Goal: Find specific page/section: Find specific page/section

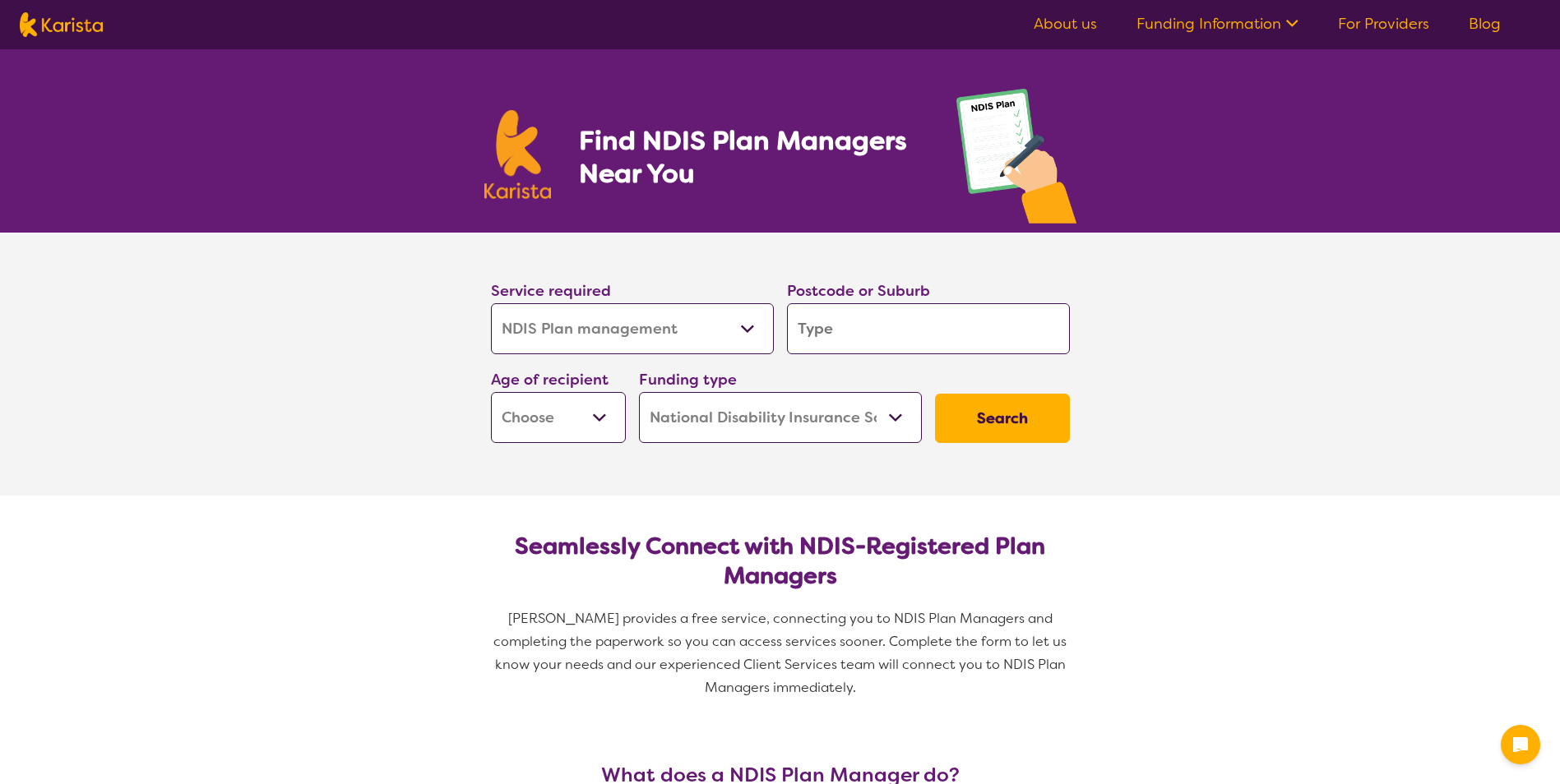
select select "NDIS Plan management"
select select "NDIS"
select select "NDIS Plan management"
select select "NDIS"
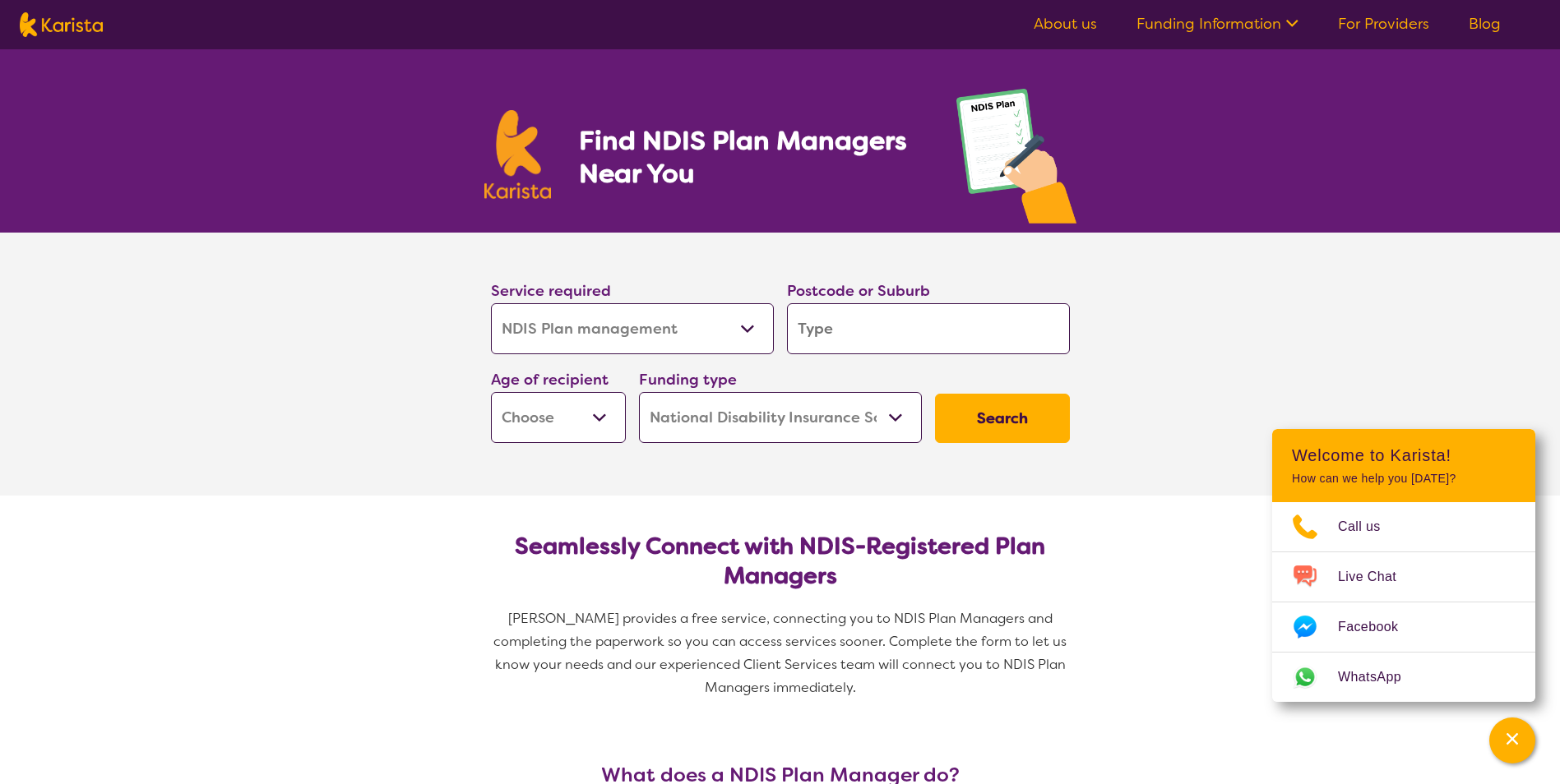
click at [699, 329] on select "Allied Health Assistant Assessment ([MEDICAL_DATA] or [MEDICAL_DATA]) Behaviour…" at bounding box center [632, 329] width 283 height 51
click at [699, 327] on select "Allied Health Assistant Assessment (ADHD or Autism) Behaviour support Counselli…" at bounding box center [632, 329] width 283 height 51
click at [907, 346] on input "search" at bounding box center [928, 329] width 283 height 51
click at [579, 425] on select "Early Childhood - 0 to 9 Child - 10 to 11 Adolescent - 12 to 17 Adult - 18 to 6…" at bounding box center [558, 418] width 135 height 51
click at [928, 347] on input "search" at bounding box center [928, 329] width 283 height 51
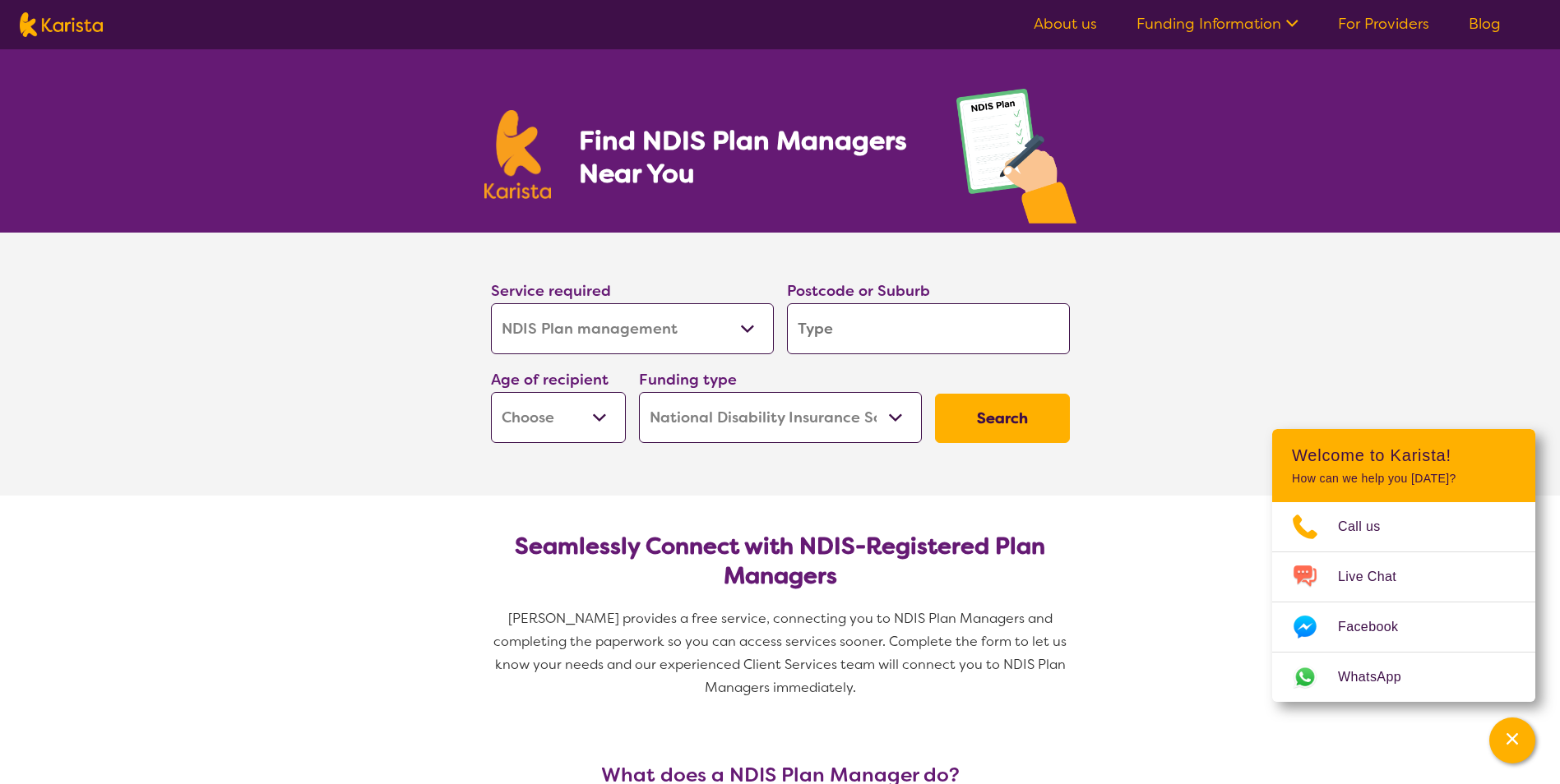
click at [834, 414] on select "Home Care Package (HCP) National Disability Insurance Scheme (NDIS) I don't know" at bounding box center [780, 418] width 283 height 51
click at [832, 332] on input "search" at bounding box center [928, 329] width 283 height 51
type input "m"
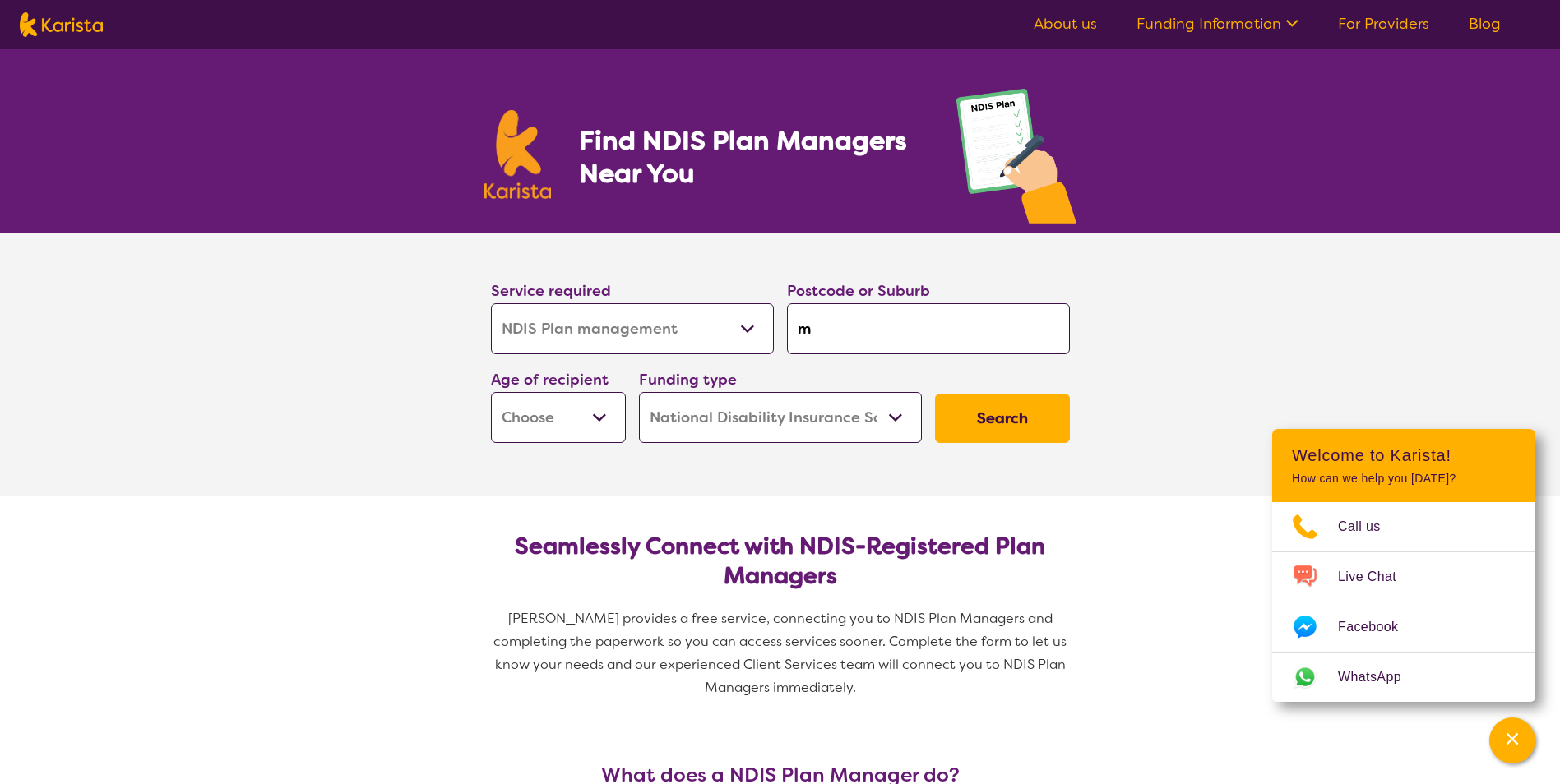
type input "ma"
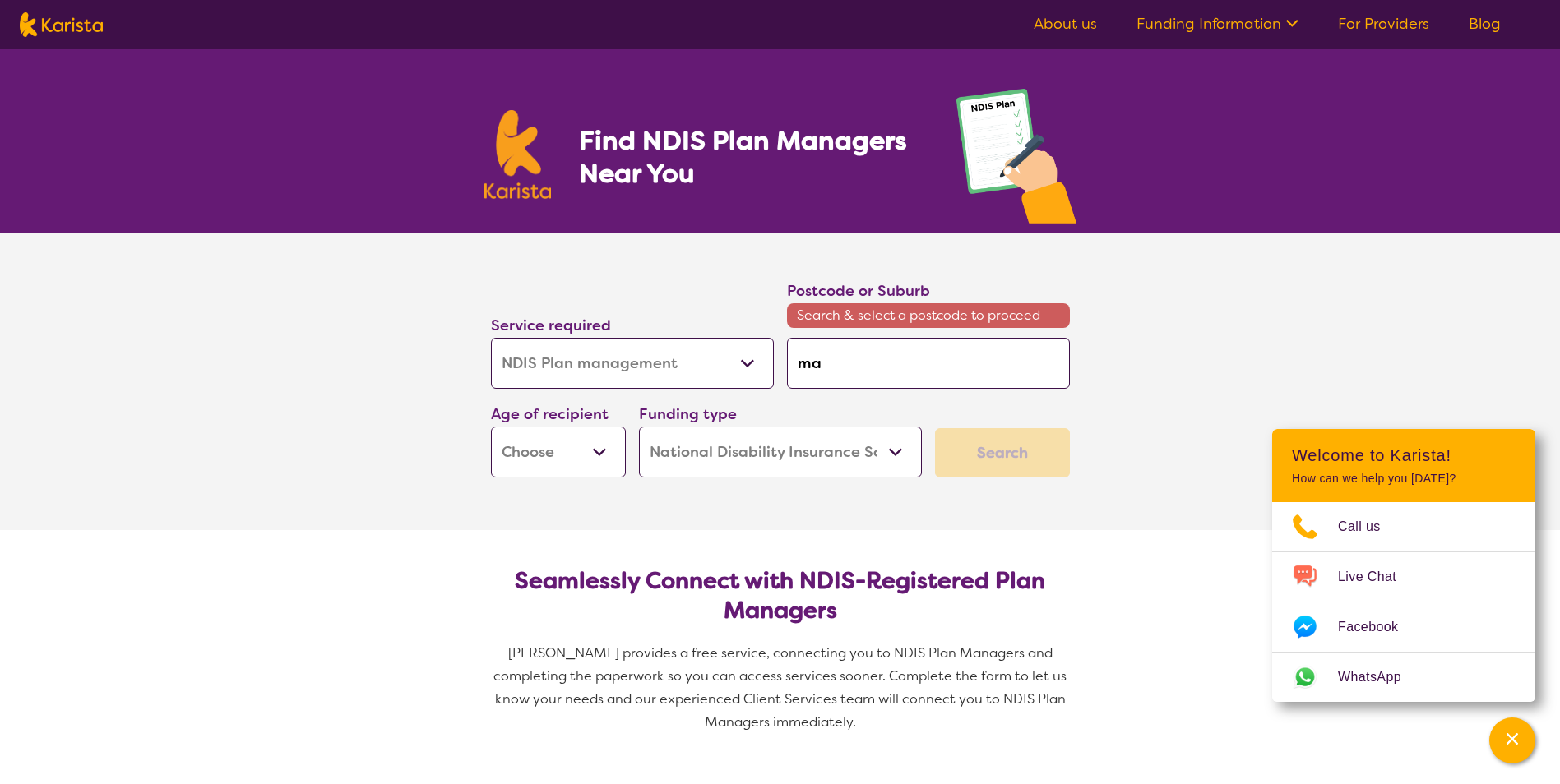
type input "mar"
type input "mary"
type input "maryb"
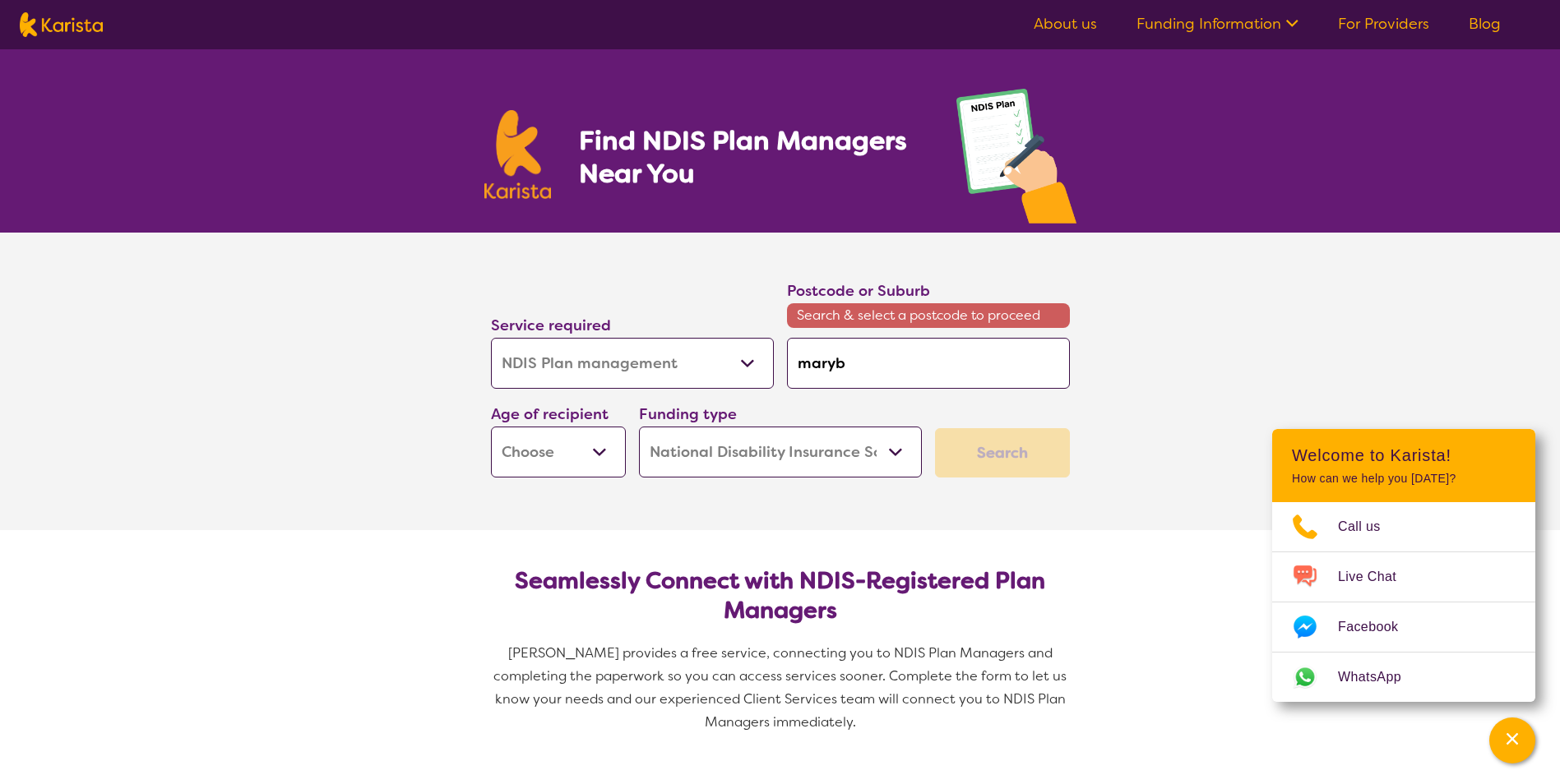
type input "maryb"
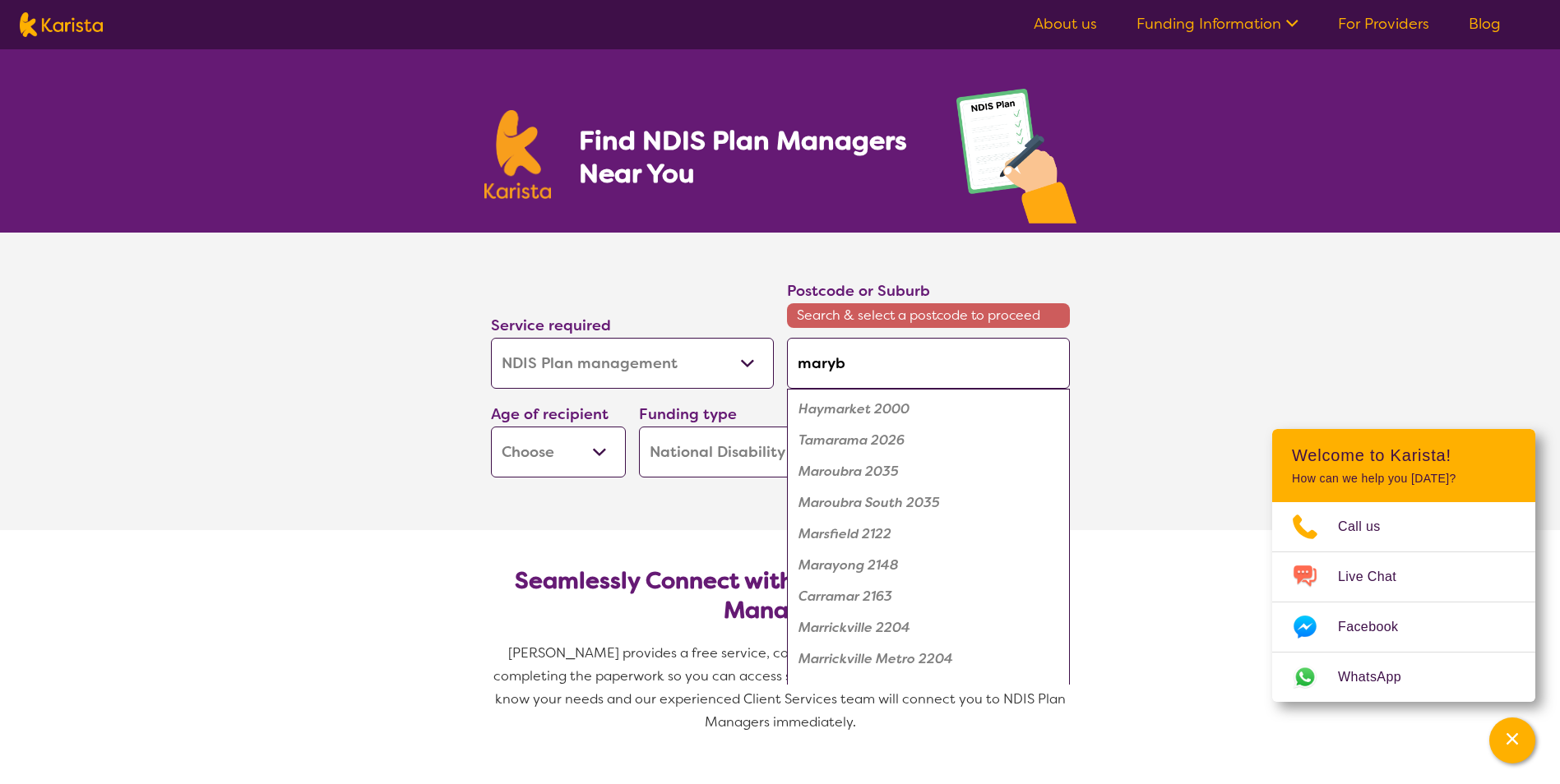
type input "marybo"
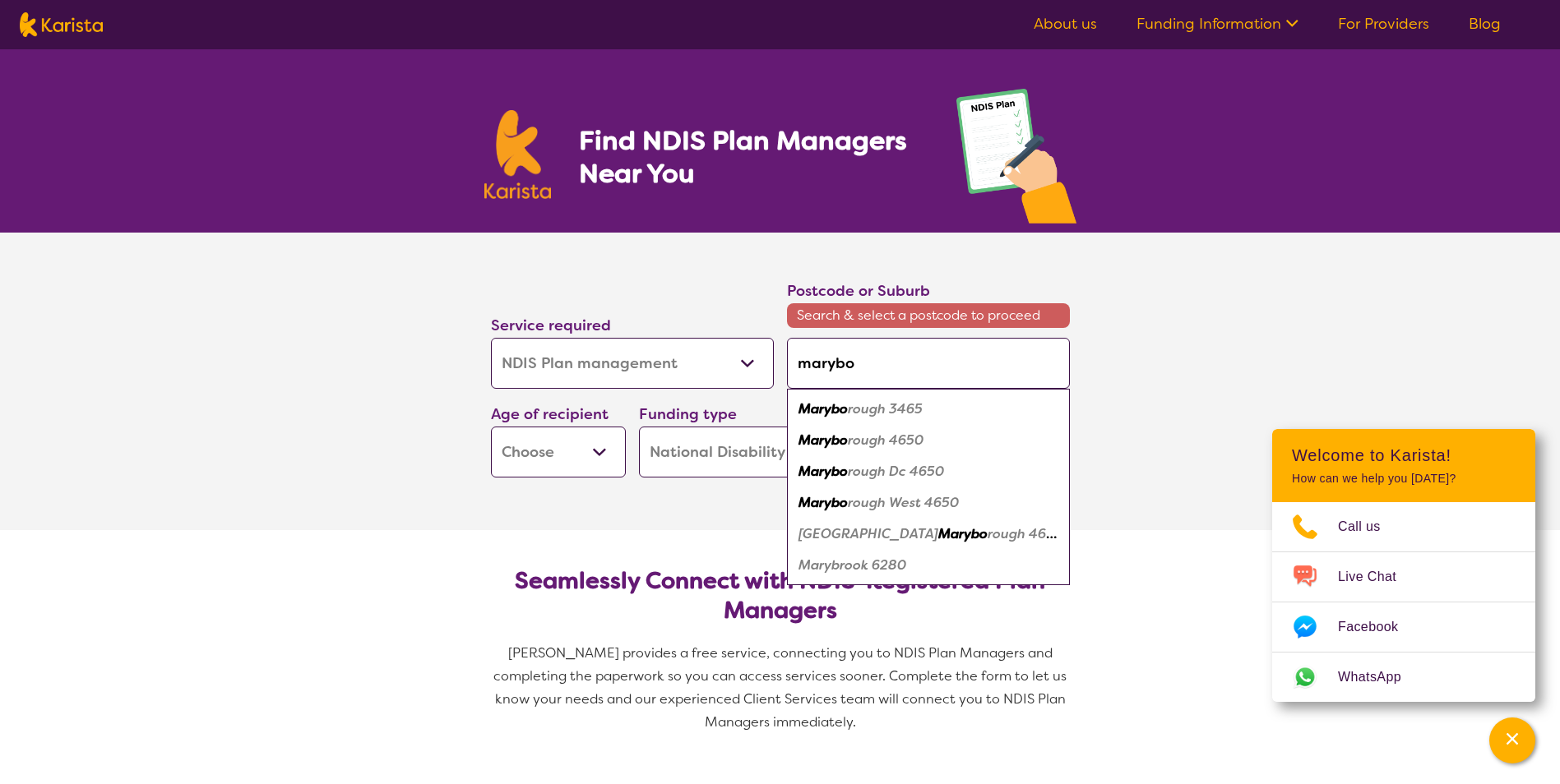
type input "marybor"
type input "maryboro"
type input "maryborou"
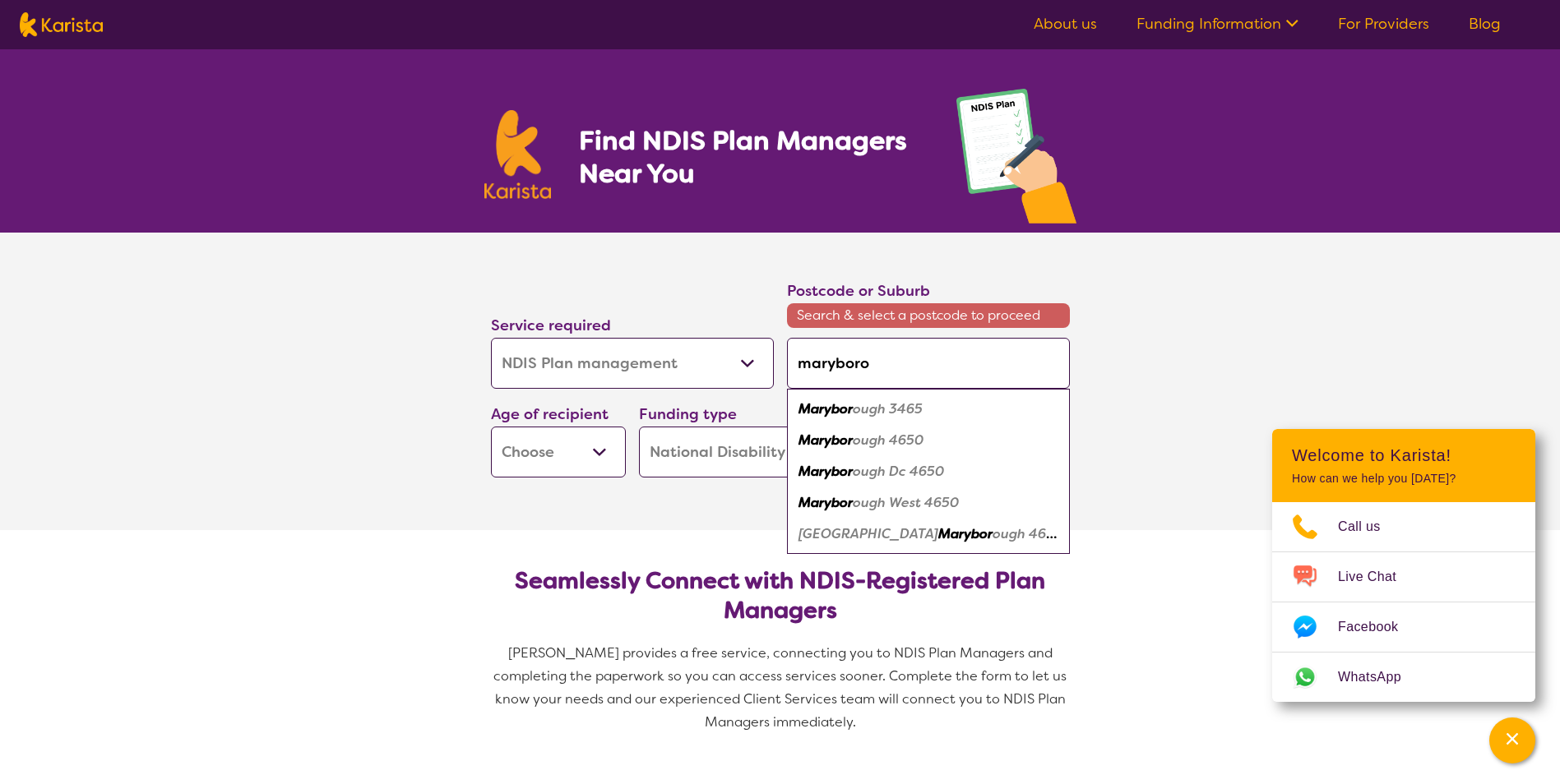
type input "maryborou"
type input "maryboroug"
type input "maryborough"
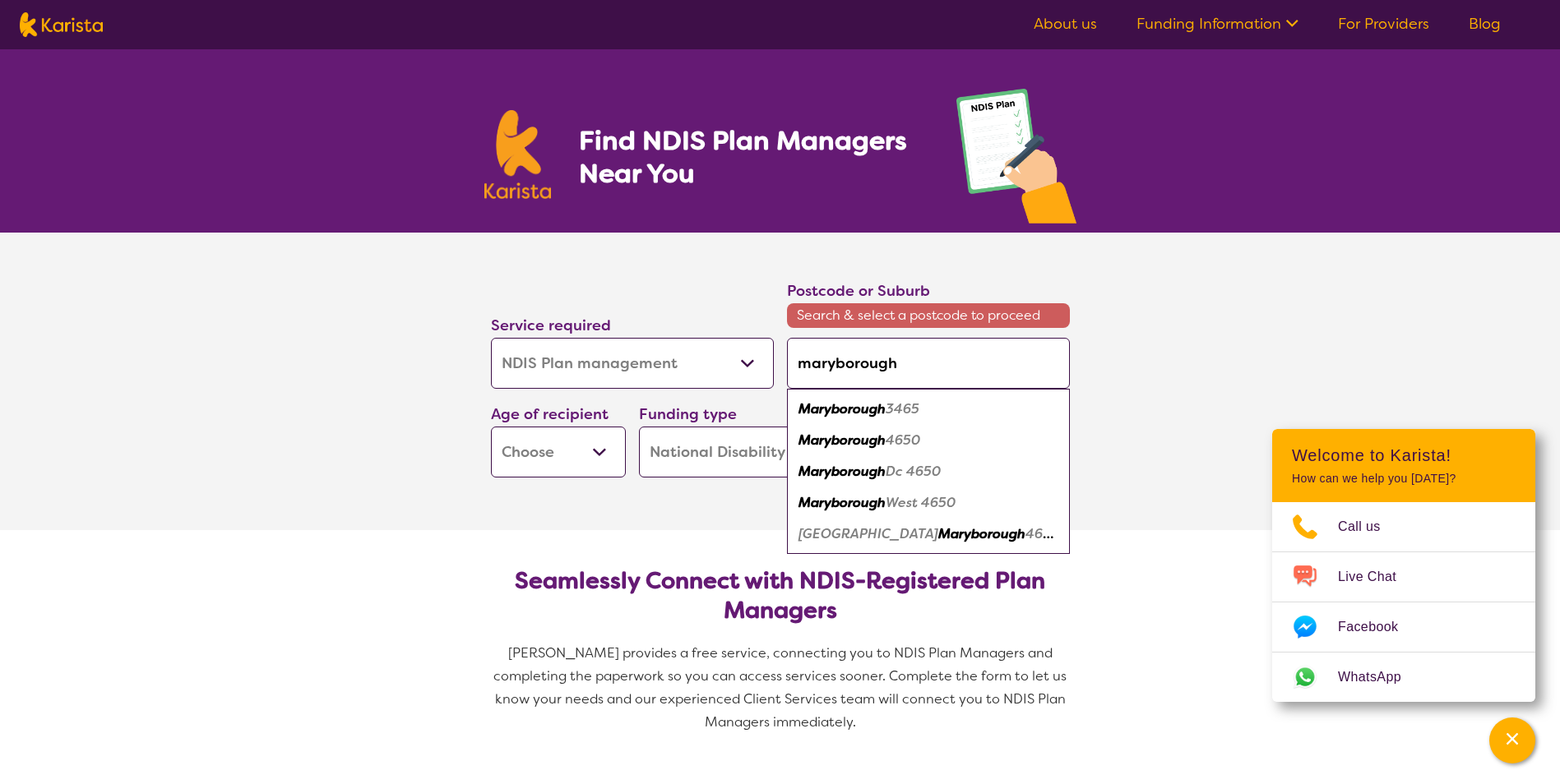
click at [875, 440] on em "Maryborough" at bounding box center [841, 440] width 87 height 17
type input "4650"
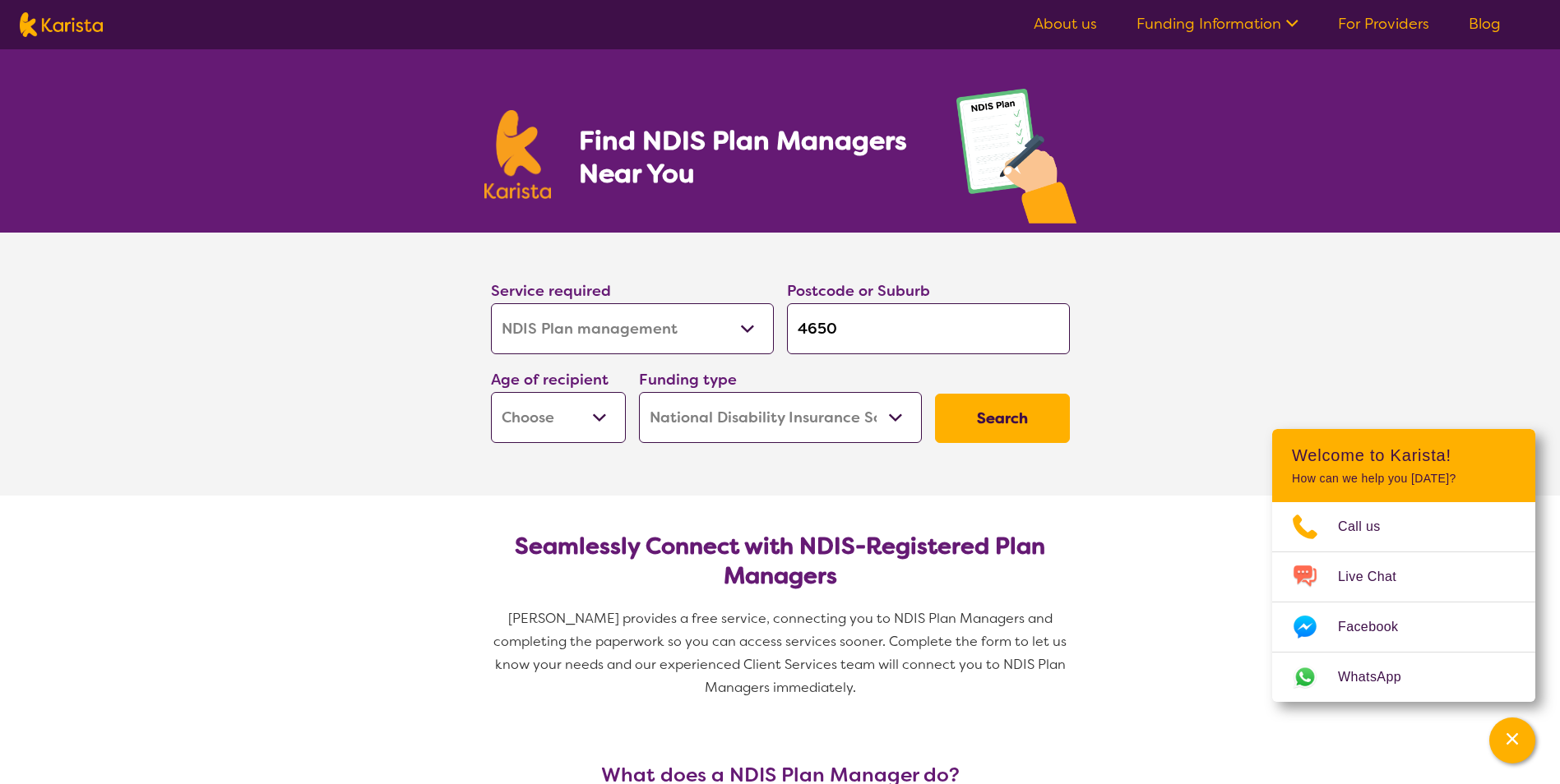
click at [994, 414] on button "Search" at bounding box center [1002, 418] width 135 height 50
click at [544, 428] on select "Early Childhood - 0 to 9 Child - 10 to 11 Adolescent - 12 to 17 Adult - 18 to 6…" at bounding box center [558, 418] width 135 height 51
select select "AD"
click at [491, 392] on select "Early Childhood - 0 to 9 Child - 10 to 11 Adolescent - 12 to 17 Adult - 18 to 6…" at bounding box center [558, 418] width 135 height 51
select select "AD"
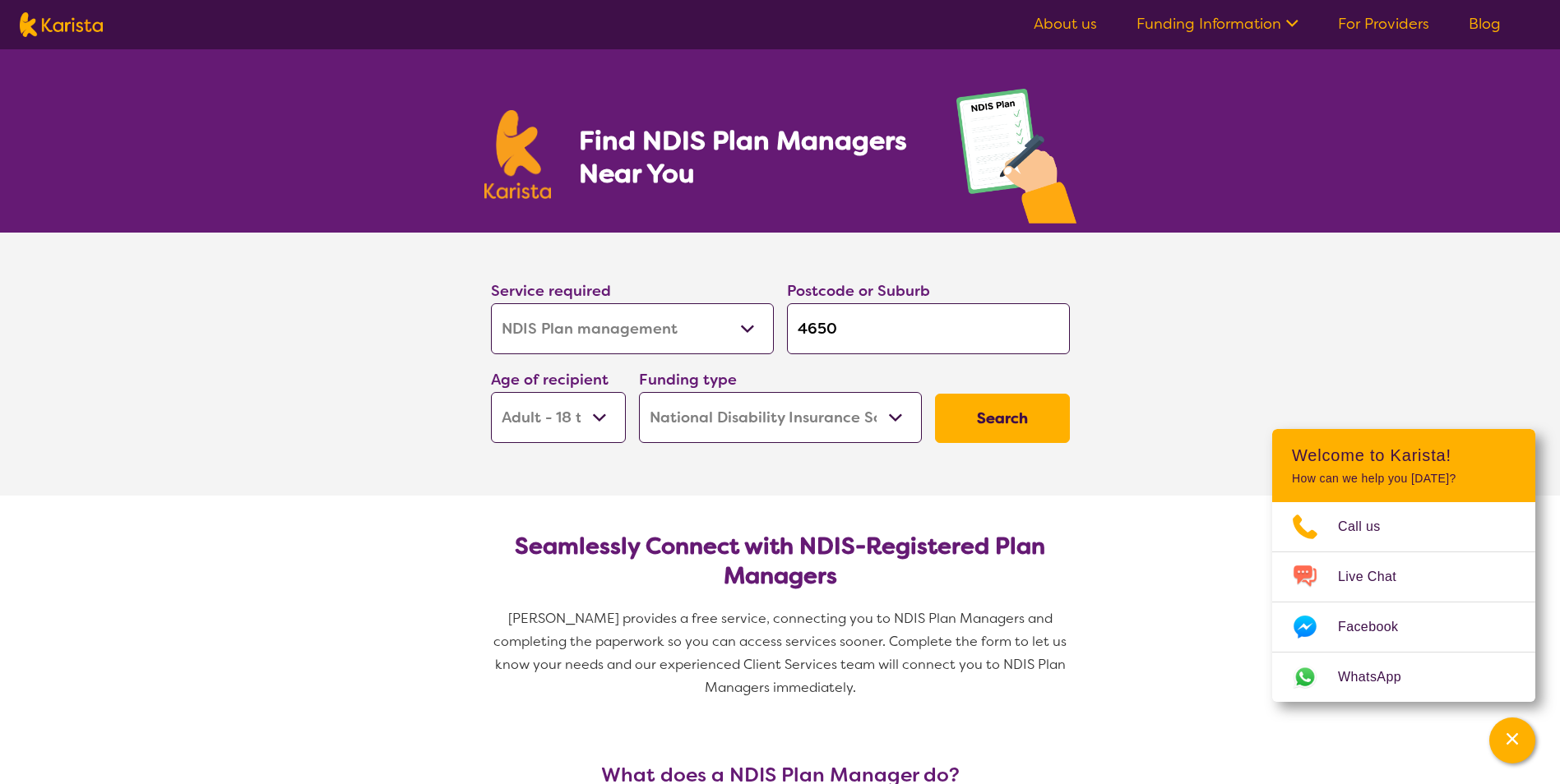
click at [994, 418] on button "Search" at bounding box center [1002, 418] width 135 height 50
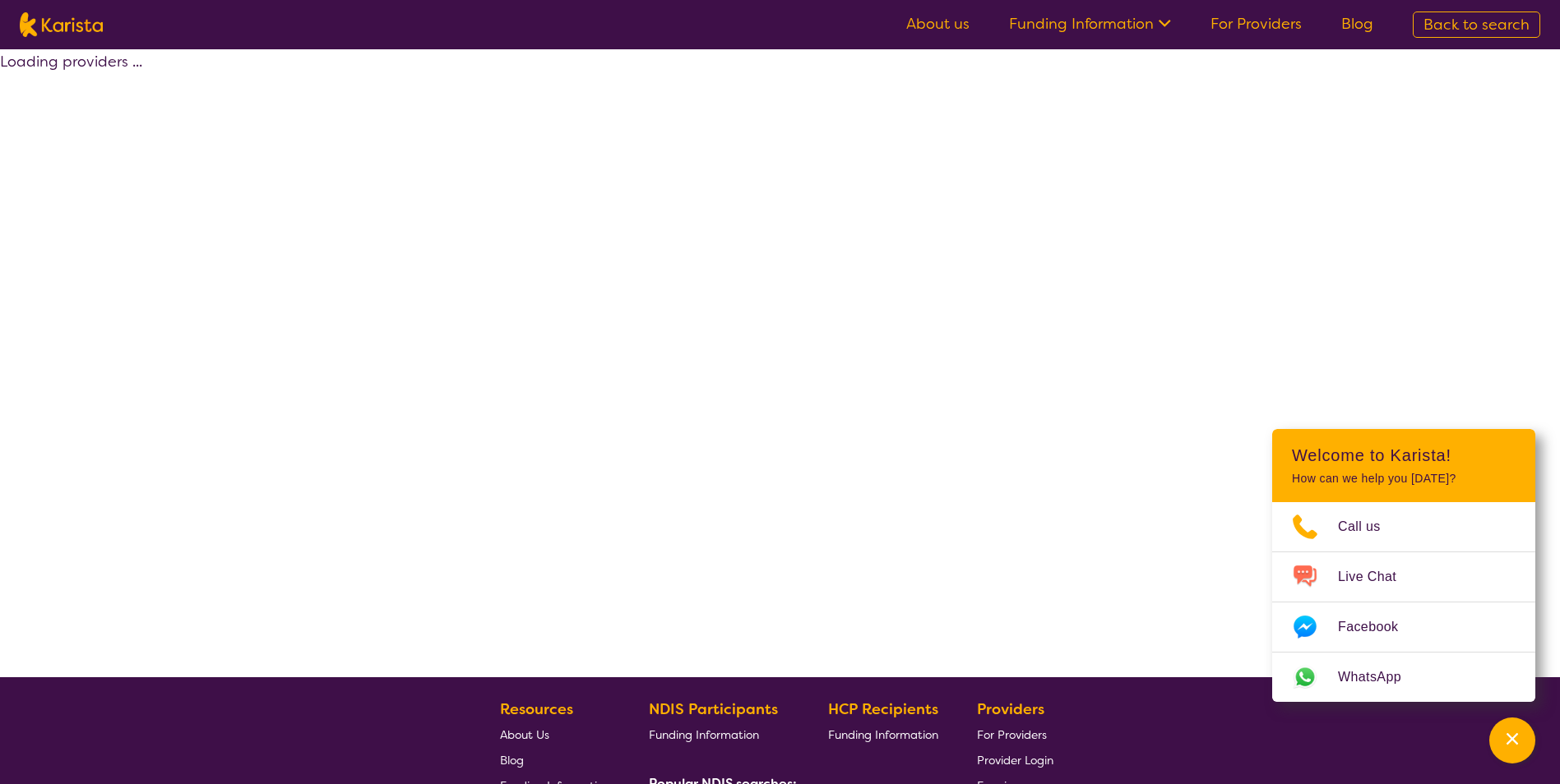
select select "by_score"
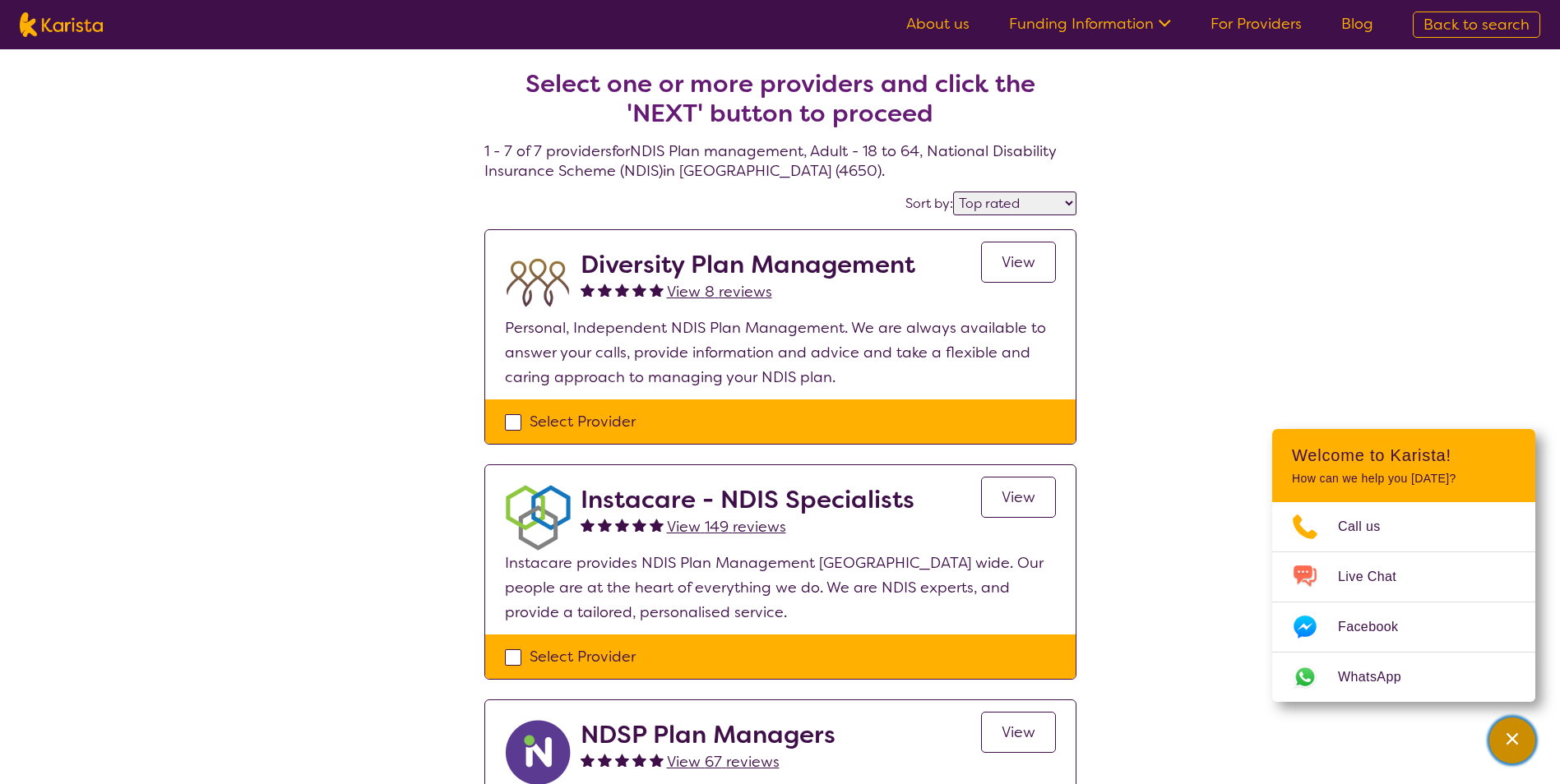
click at [1529, 734] on button "Channel Menu" at bounding box center [1511, 740] width 46 height 46
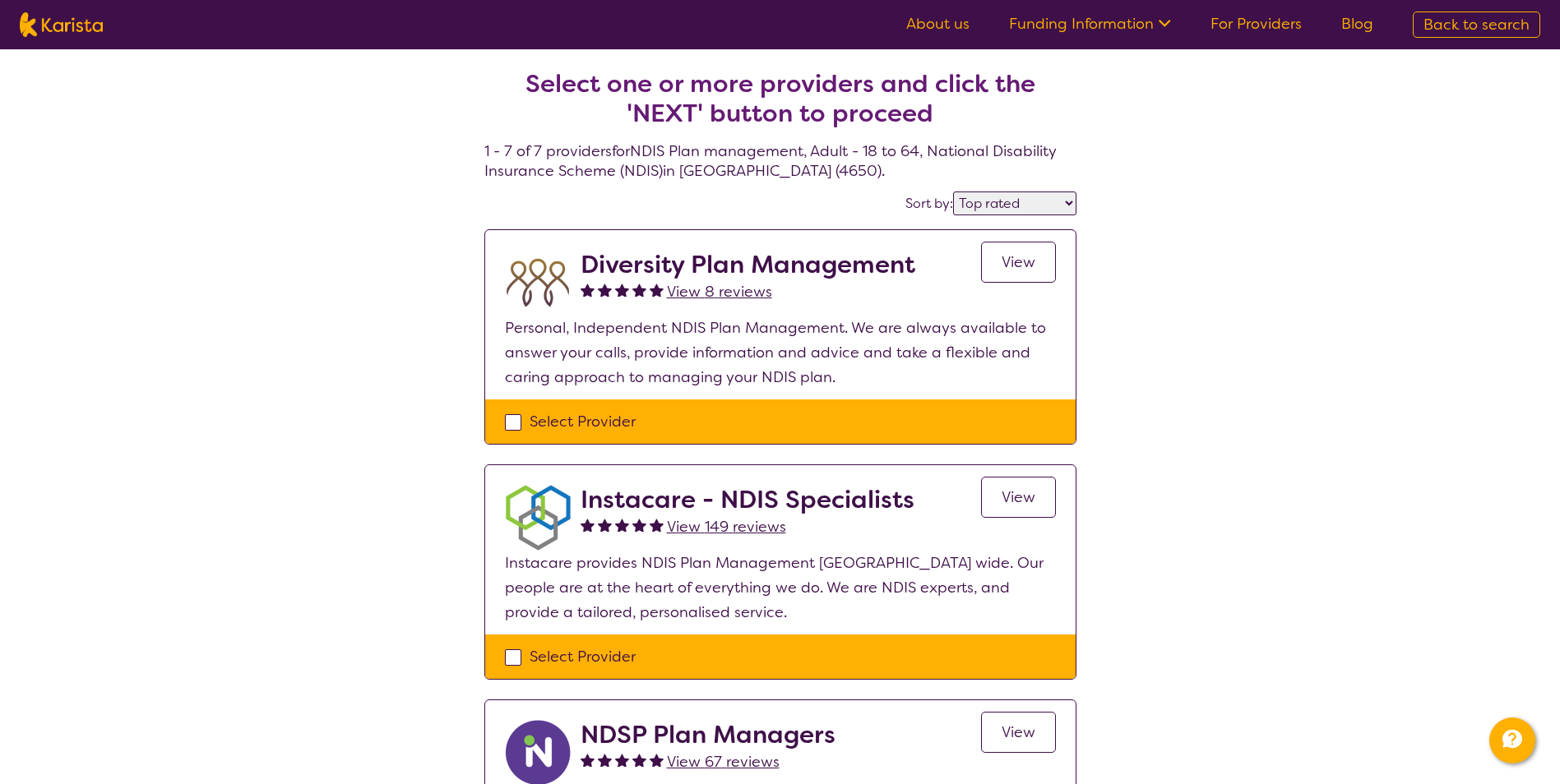
click at [1009, 249] on link "View" at bounding box center [1019, 263] width 75 height 41
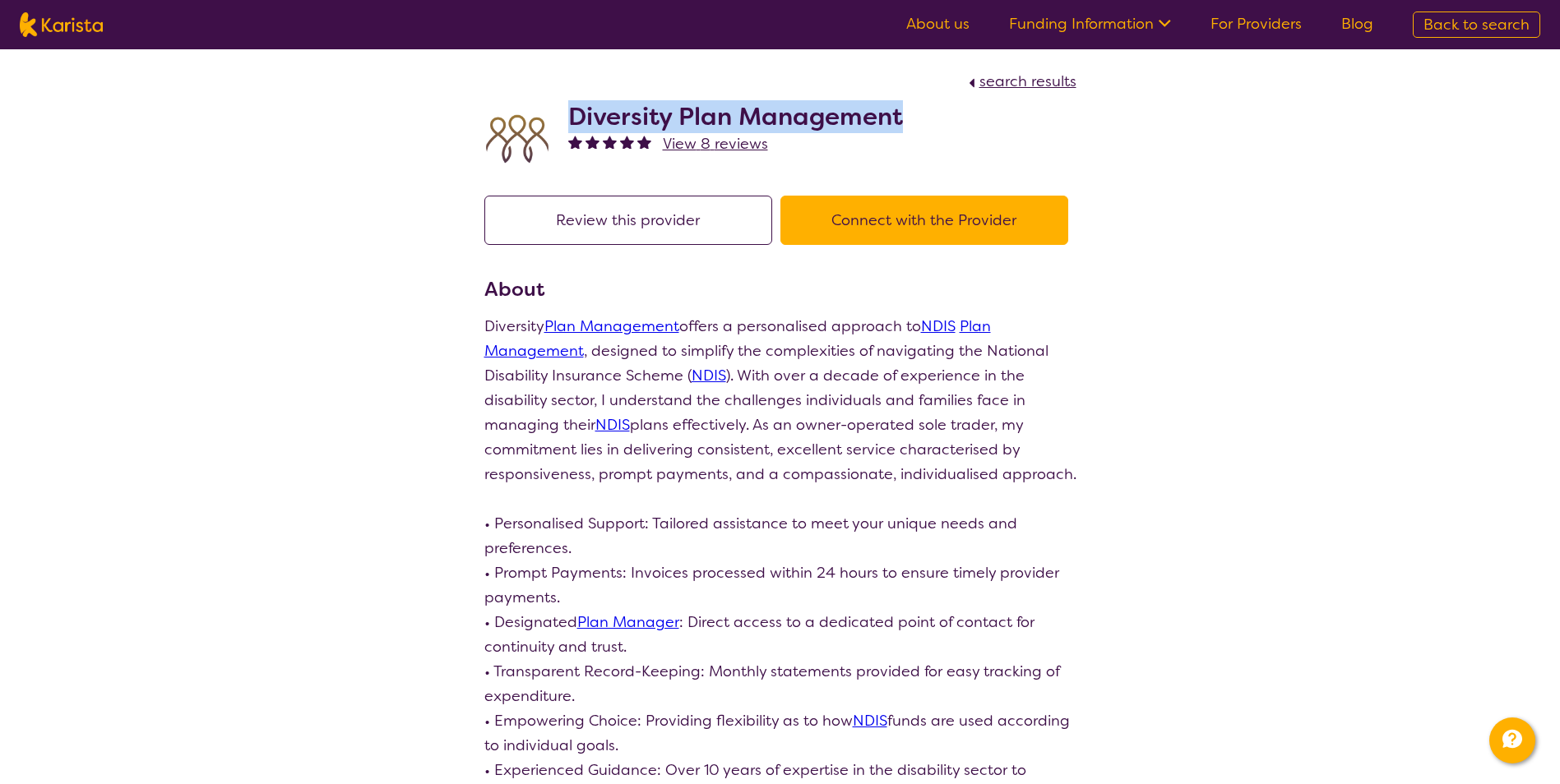
drag, startPoint x: 565, startPoint y: 114, endPoint x: 919, endPoint y: 108, distance: 354.1
click at [919, 108] on div "Diversity Plan Management View 8 reviews" at bounding box center [780, 135] width 592 height 82
drag, startPoint x: 919, startPoint y: 108, endPoint x: 891, endPoint y: 107, distance: 28.0
copy h2 "Diversity Plan Management"
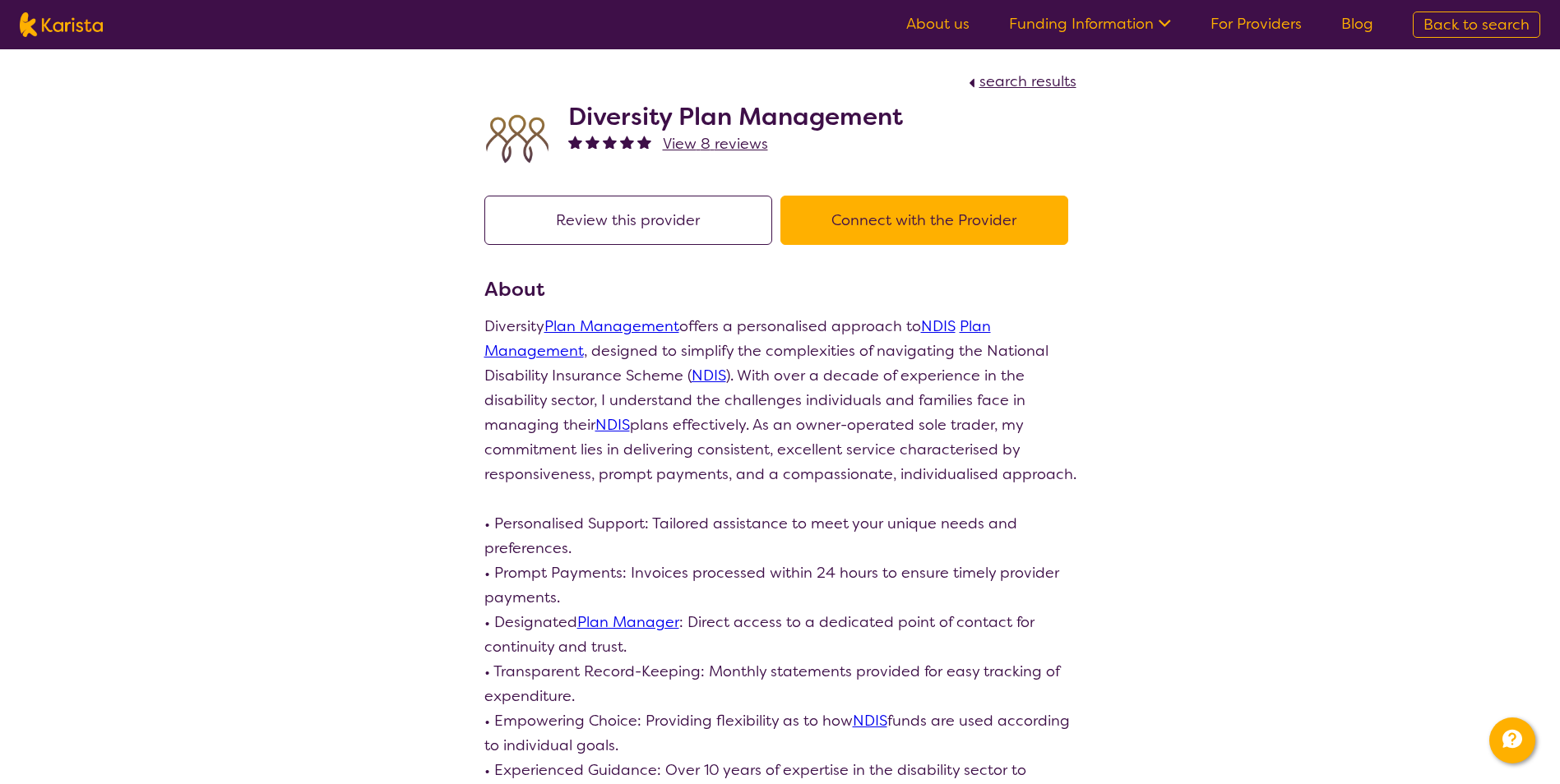
click at [905, 216] on button "Connect with the Provider" at bounding box center [924, 220] width 288 height 50
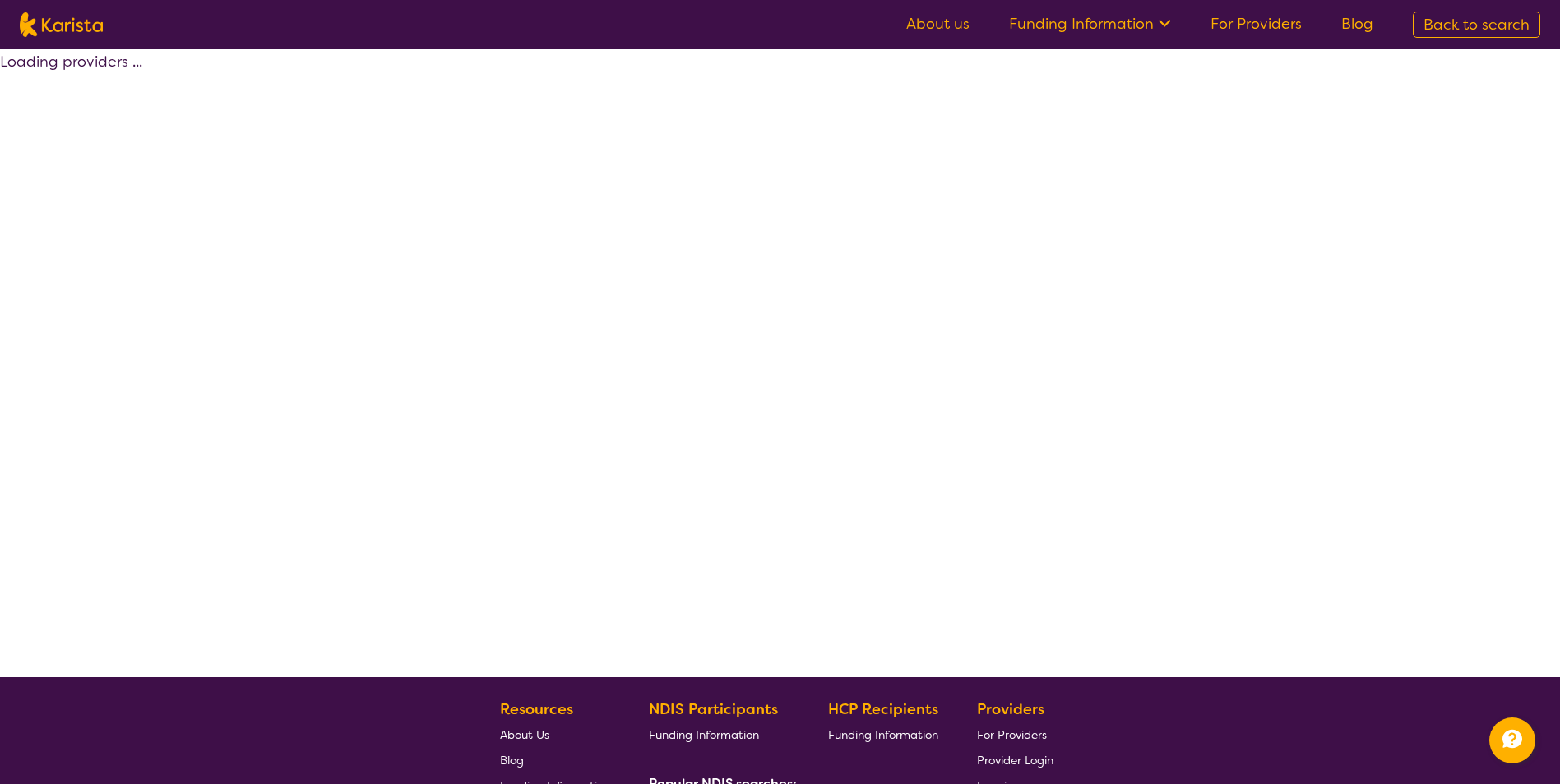
select select "by_score"
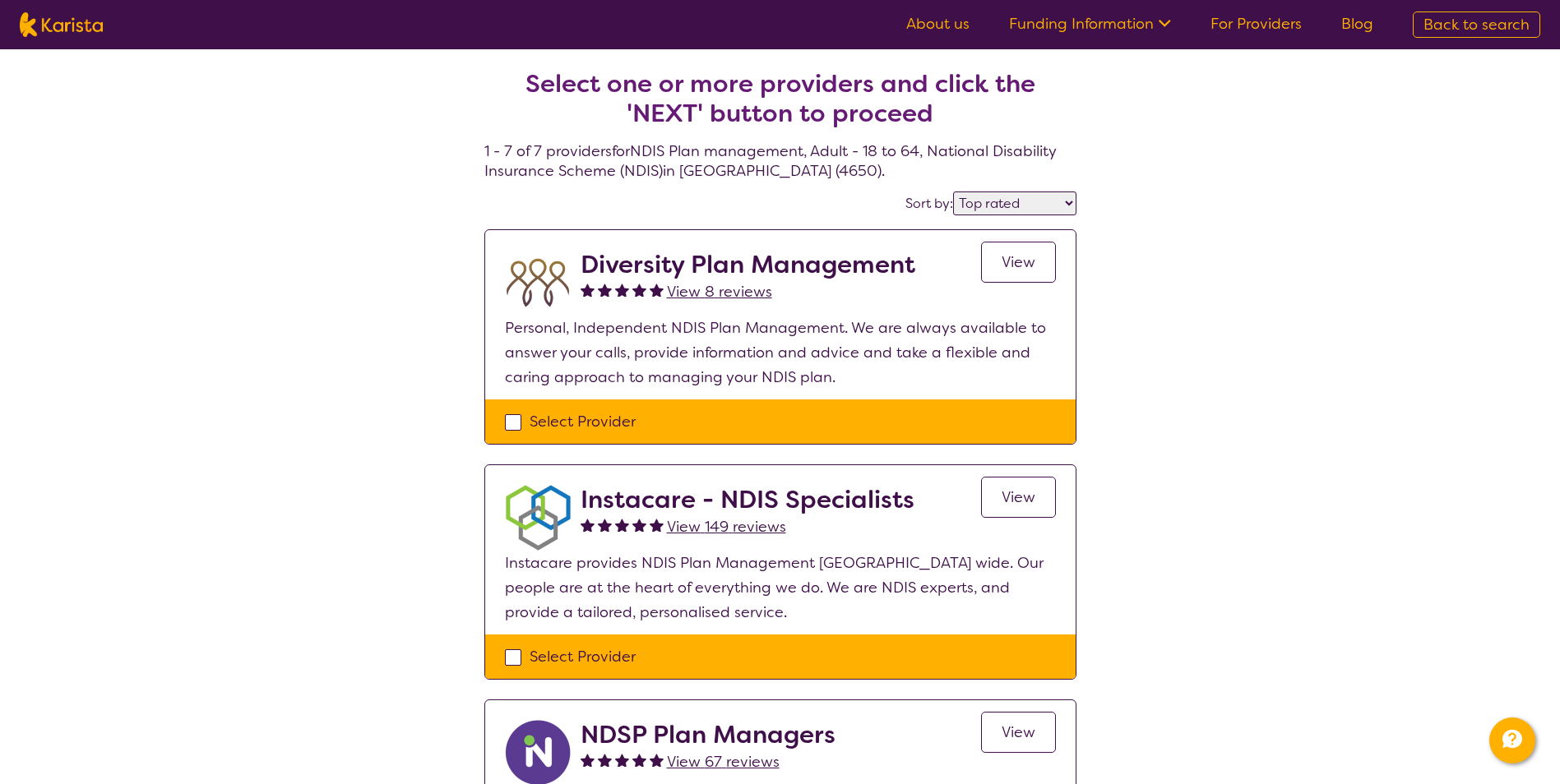
click at [623, 426] on div "Select Provider" at bounding box center [780, 421] width 551 height 24
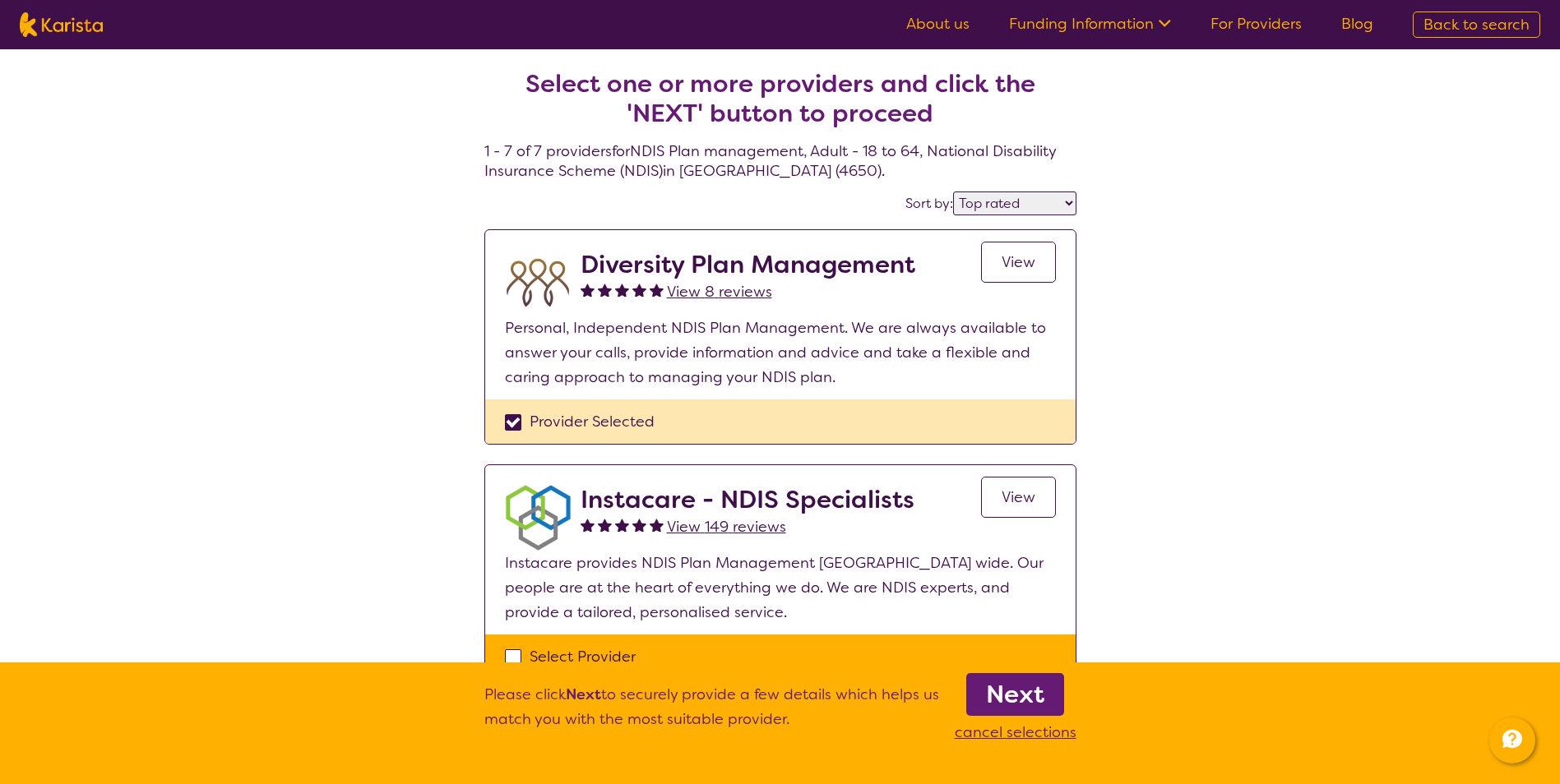
click at [622, 415] on div "Provider Selected" at bounding box center [780, 421] width 551 height 24
checkbox input "false"
